Goal: Transaction & Acquisition: Purchase product/service

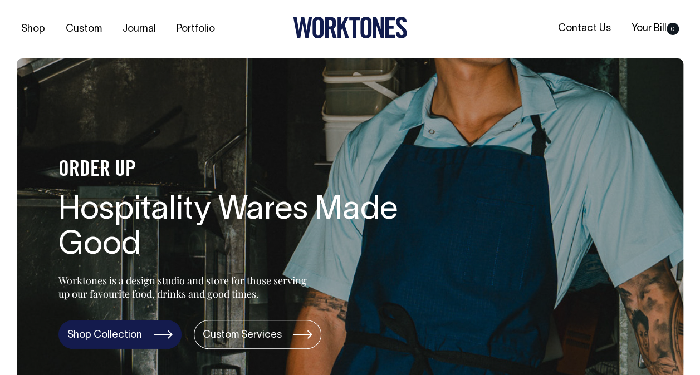
click at [125, 341] on link "Shop Collection" at bounding box center [119, 334] width 123 height 29
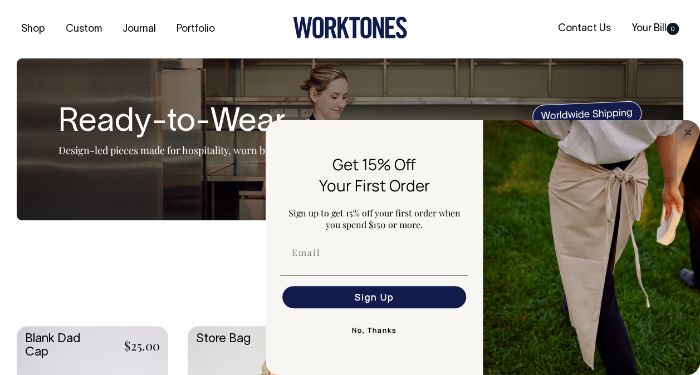
click at [685, 139] on img "FLYOUT Form" at bounding box center [591, 247] width 217 height 255
click at [688, 134] on circle "Close dialog" at bounding box center [687, 132] width 13 height 13
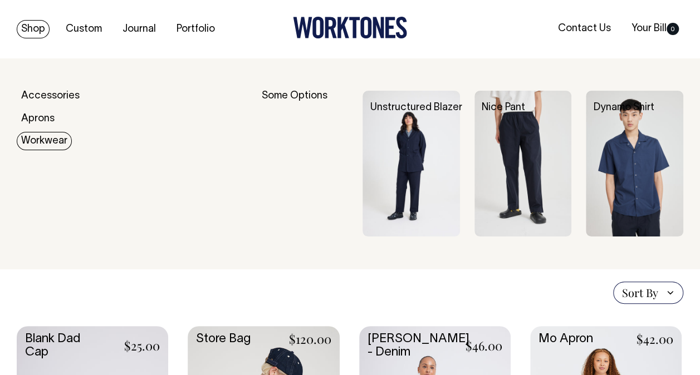
click at [409, 151] on img at bounding box center [410, 164] width 97 height 146
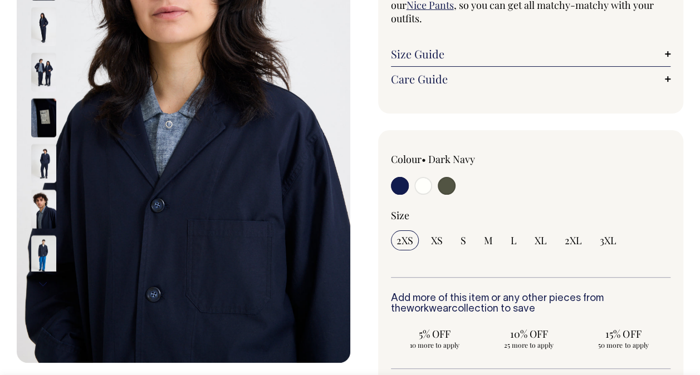
scroll to position [196, 0]
click at [425, 187] on input "radio" at bounding box center [423, 185] width 18 height 18
radio input "true"
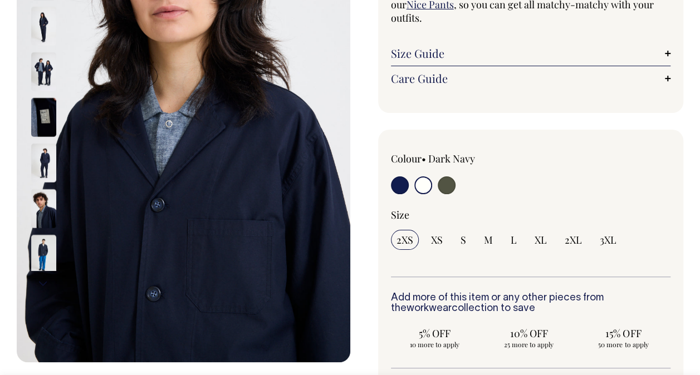
radio input "true"
select select "Off-White"
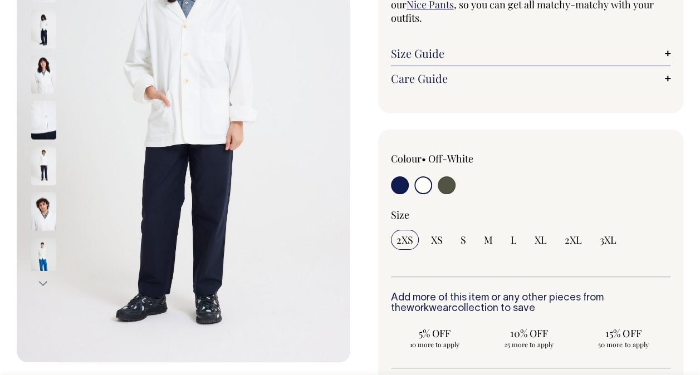
click at [449, 187] on input "radio" at bounding box center [447, 185] width 18 height 18
radio input "true"
select select "Olive"
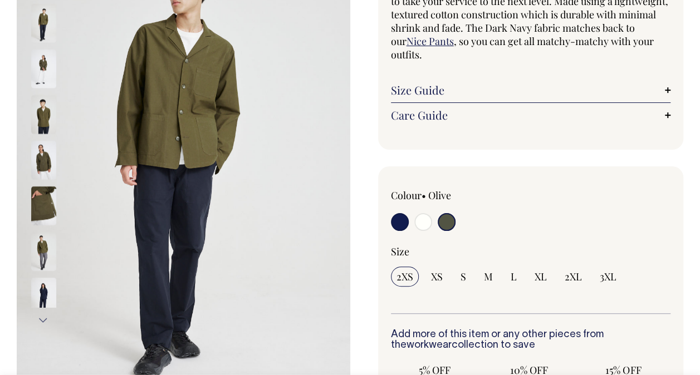
click at [415, 226] on label at bounding box center [423, 223] width 18 height 21
click at [415, 226] on input "radio" at bounding box center [423, 222] width 18 height 18
radio input "true"
select select "Off-White"
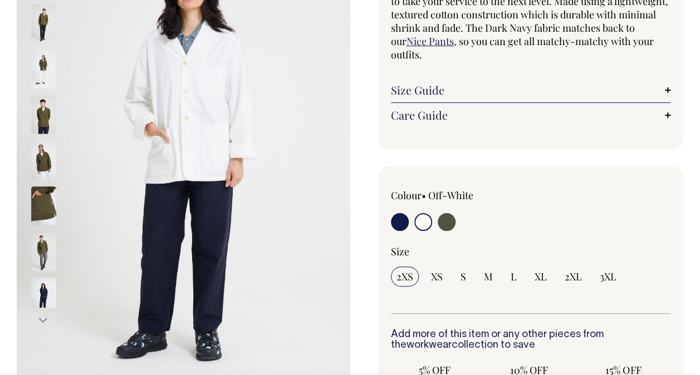
scroll to position [159, 0]
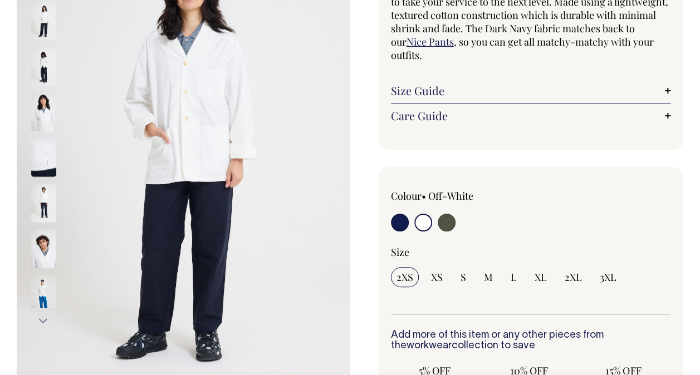
click at [45, 197] on img at bounding box center [43, 202] width 25 height 39
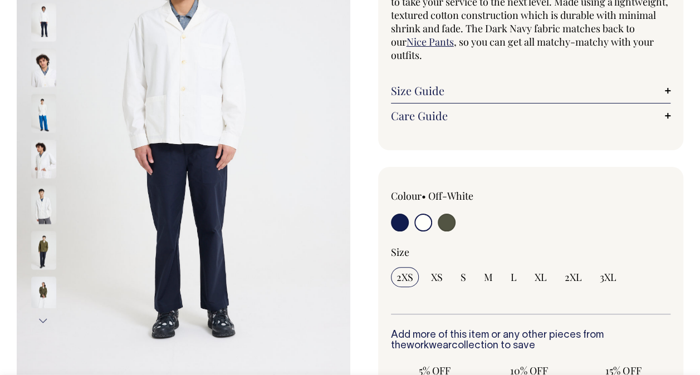
click at [45, 198] on img at bounding box center [43, 204] width 25 height 39
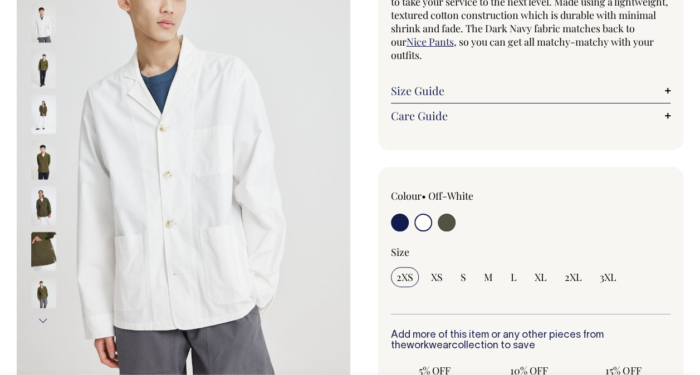
click at [45, 198] on img at bounding box center [43, 205] width 25 height 39
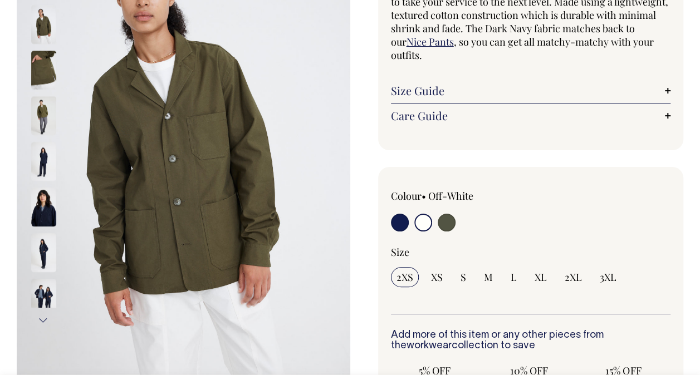
click at [41, 93] on div at bounding box center [59, 116] width 56 height 46
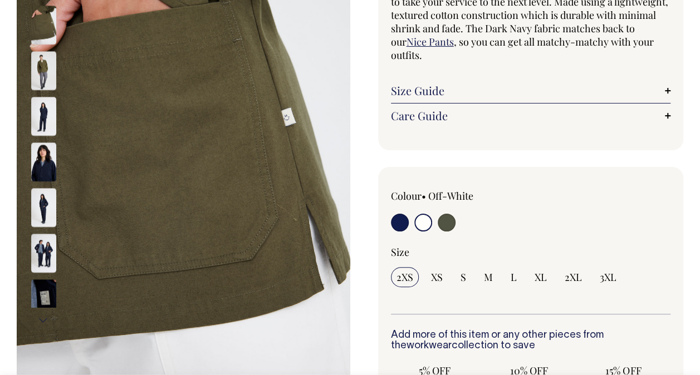
click at [425, 217] on input "radio" at bounding box center [423, 223] width 18 height 18
click at [425, 221] on input "radio" at bounding box center [423, 223] width 18 height 18
click at [500, 277] on div "2XS XS S M L XL 2XL 3XL" at bounding box center [531, 277] width 280 height 20
click at [497, 277] on input "M" at bounding box center [488, 277] width 20 height 20
radio input "true"
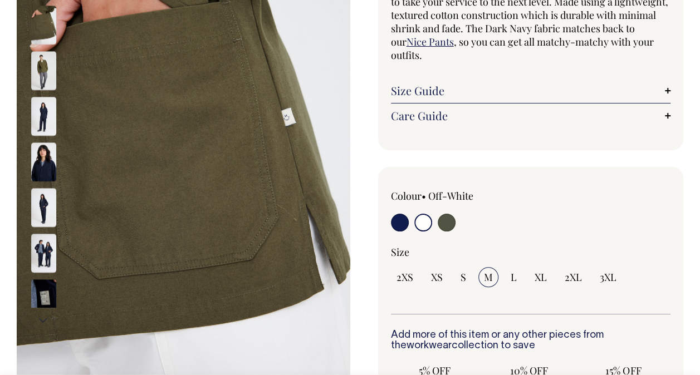
select select "M"
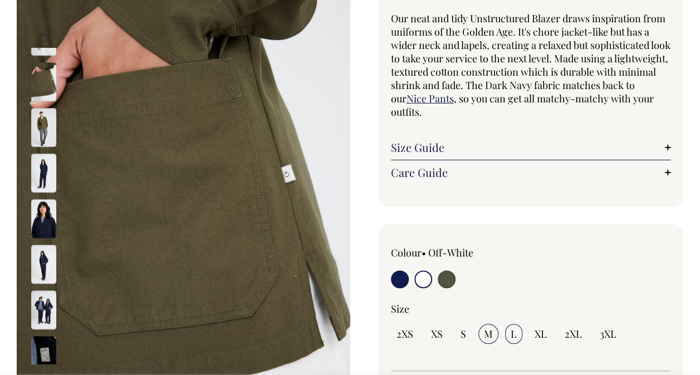
click at [509, 329] on input "L" at bounding box center [513, 334] width 17 height 20
radio input "true"
select select "L"
click at [43, 259] on img at bounding box center [43, 265] width 25 height 39
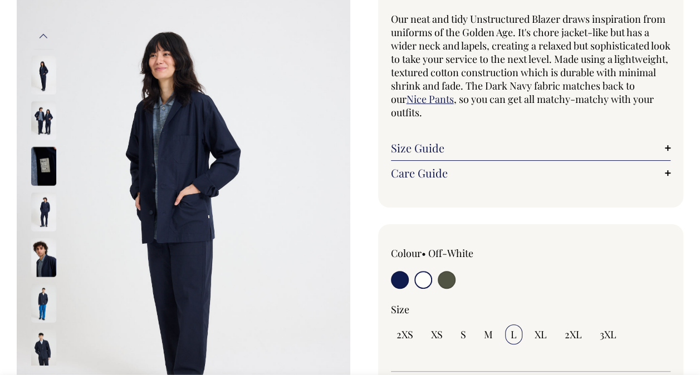
click at [38, 207] on img at bounding box center [43, 211] width 25 height 39
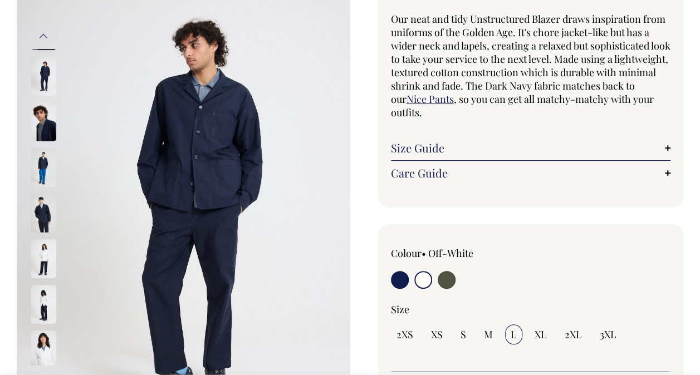
click at [42, 247] on img at bounding box center [43, 258] width 25 height 39
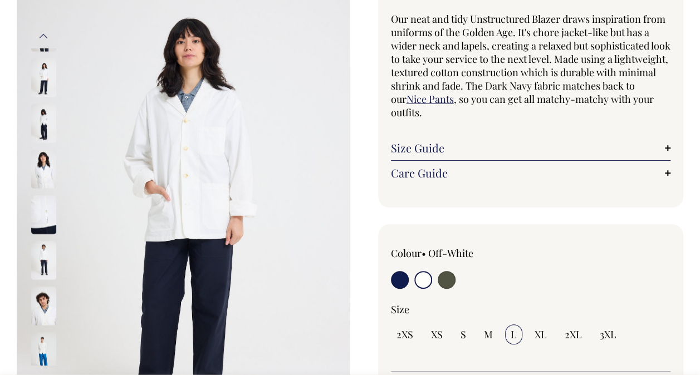
click at [540, 155] on div "Size Guide Size Guide Cici (she) wears an extra small and Amir (he) wears a lar…" at bounding box center [531, 148] width 280 height 25
click at [467, 151] on link "Size Guide" at bounding box center [531, 147] width 280 height 13
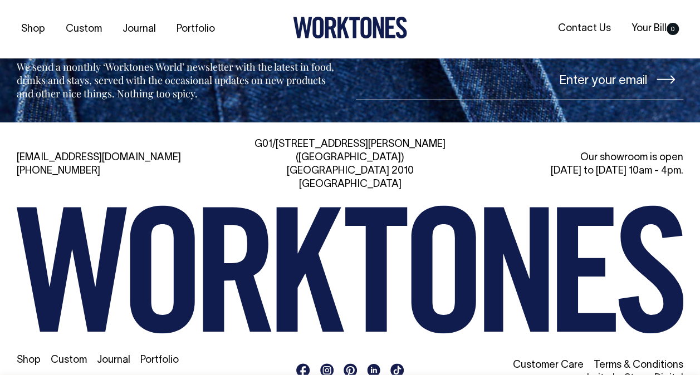
scroll to position [2025, 0]
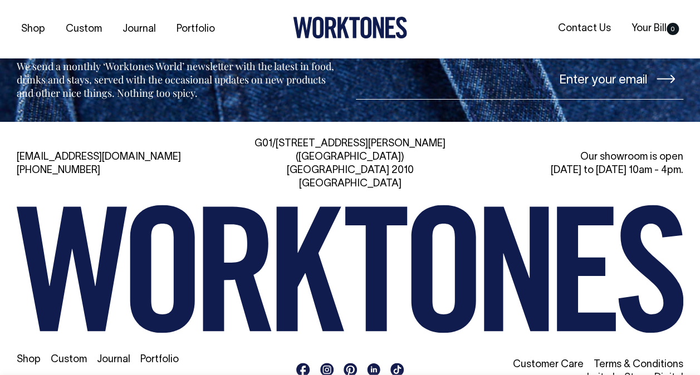
click at [331, 365] on icon at bounding box center [327, 369] width 8 height 8
